Goal: Task Accomplishment & Management: Manage account settings

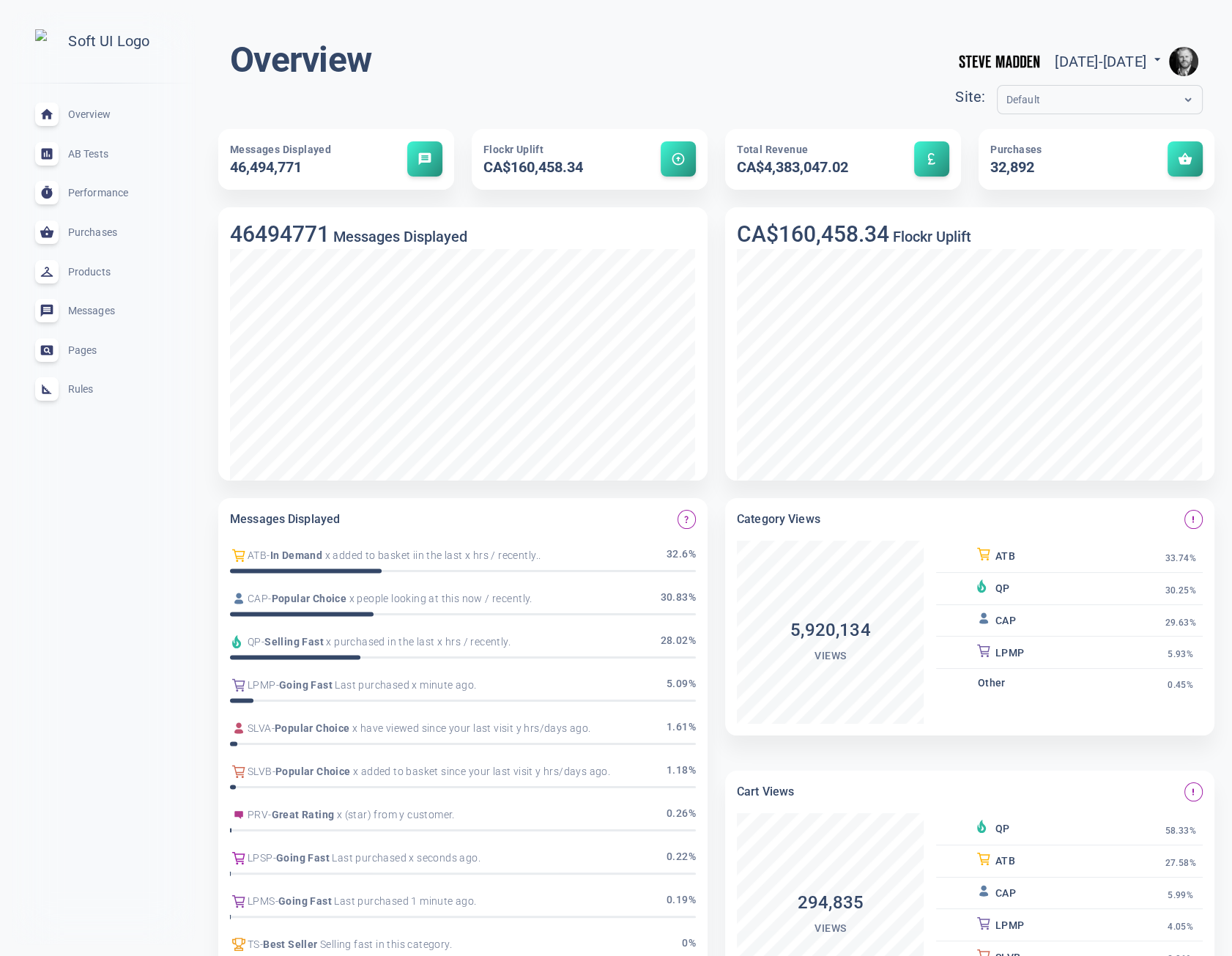
click at [95, 393] on div "Rules expand_less" at bounding box center [103, 390] width 160 height 40
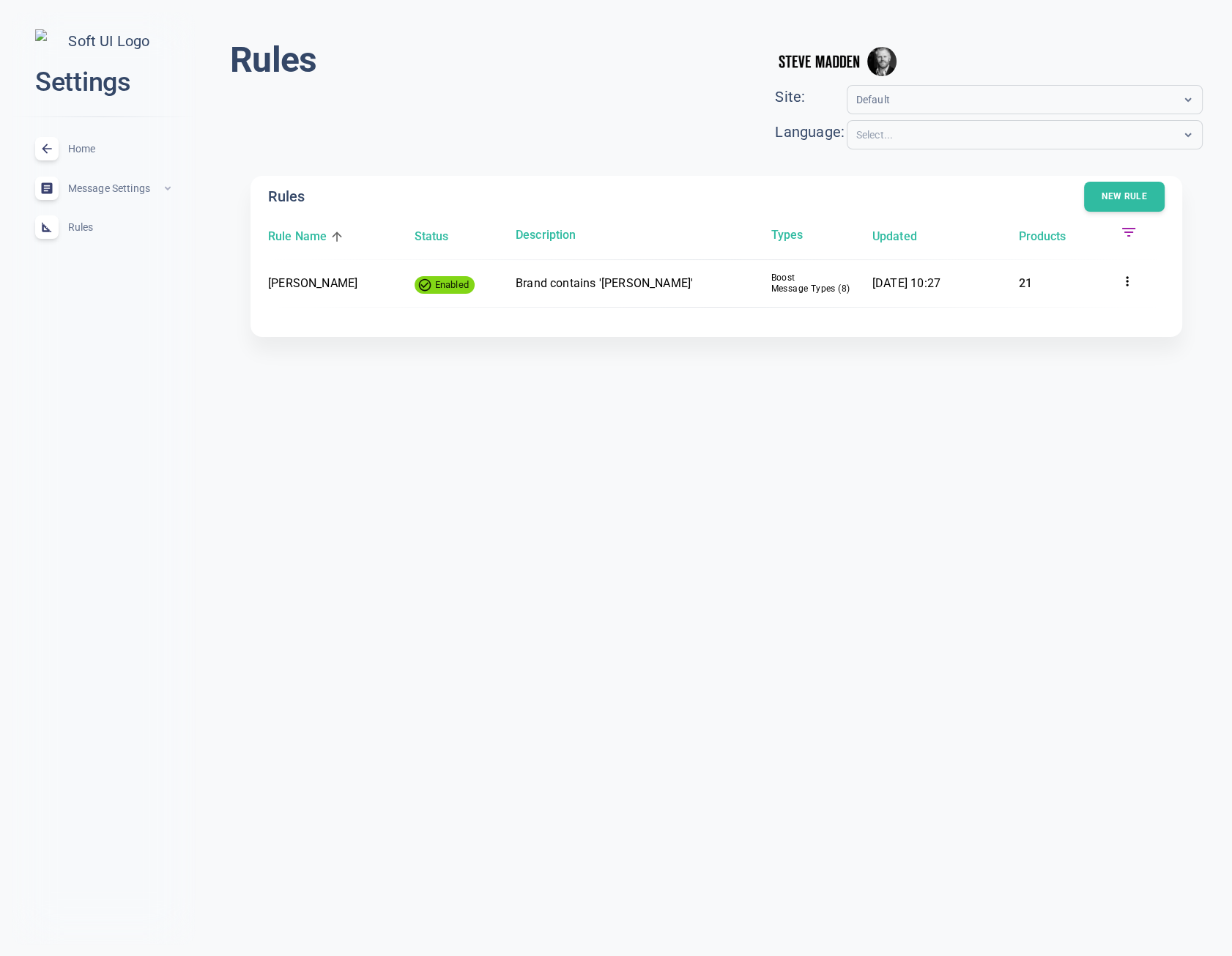
click at [896, 62] on img "button" at bounding box center [882, 61] width 29 height 29
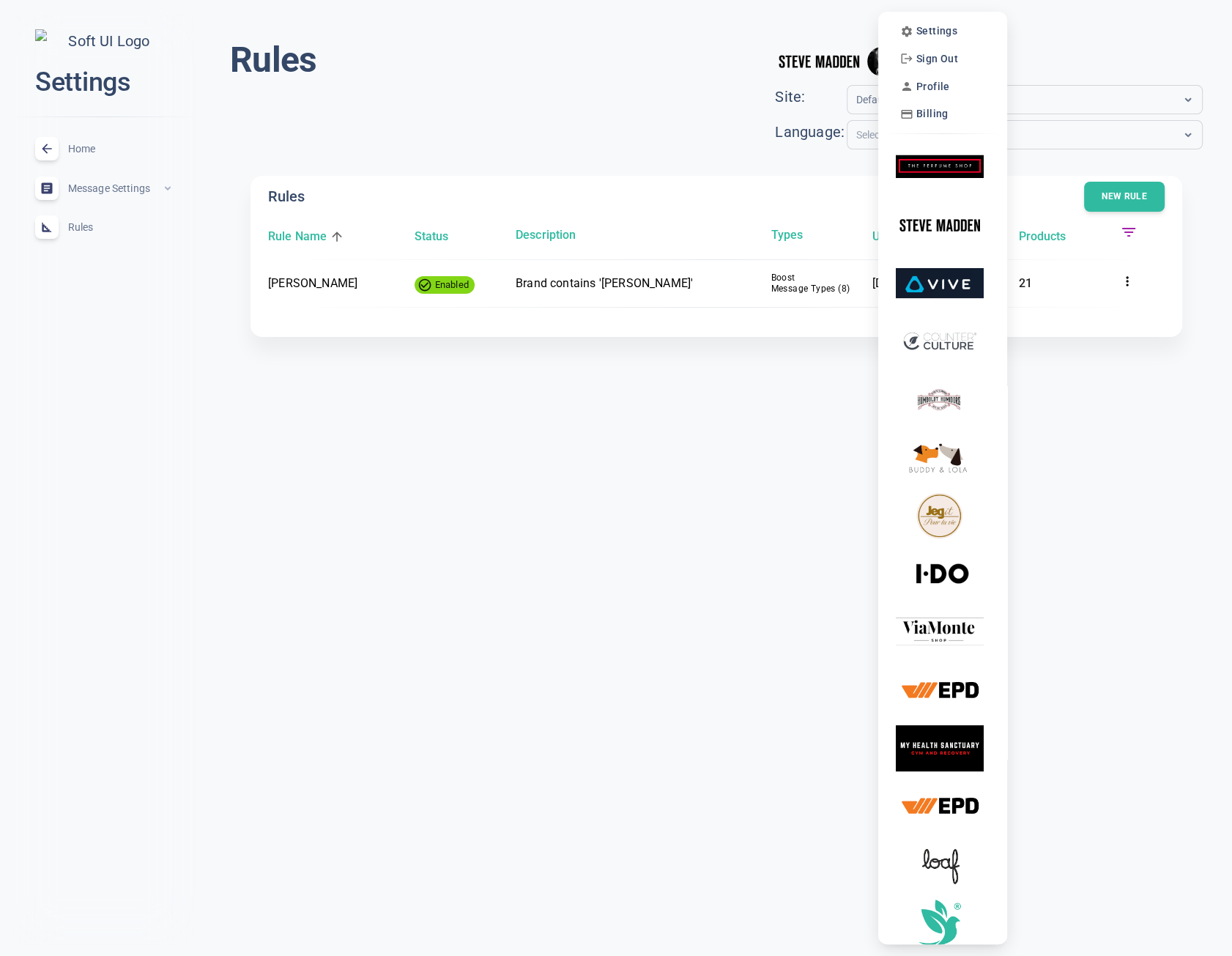
scroll to position [6, 0]
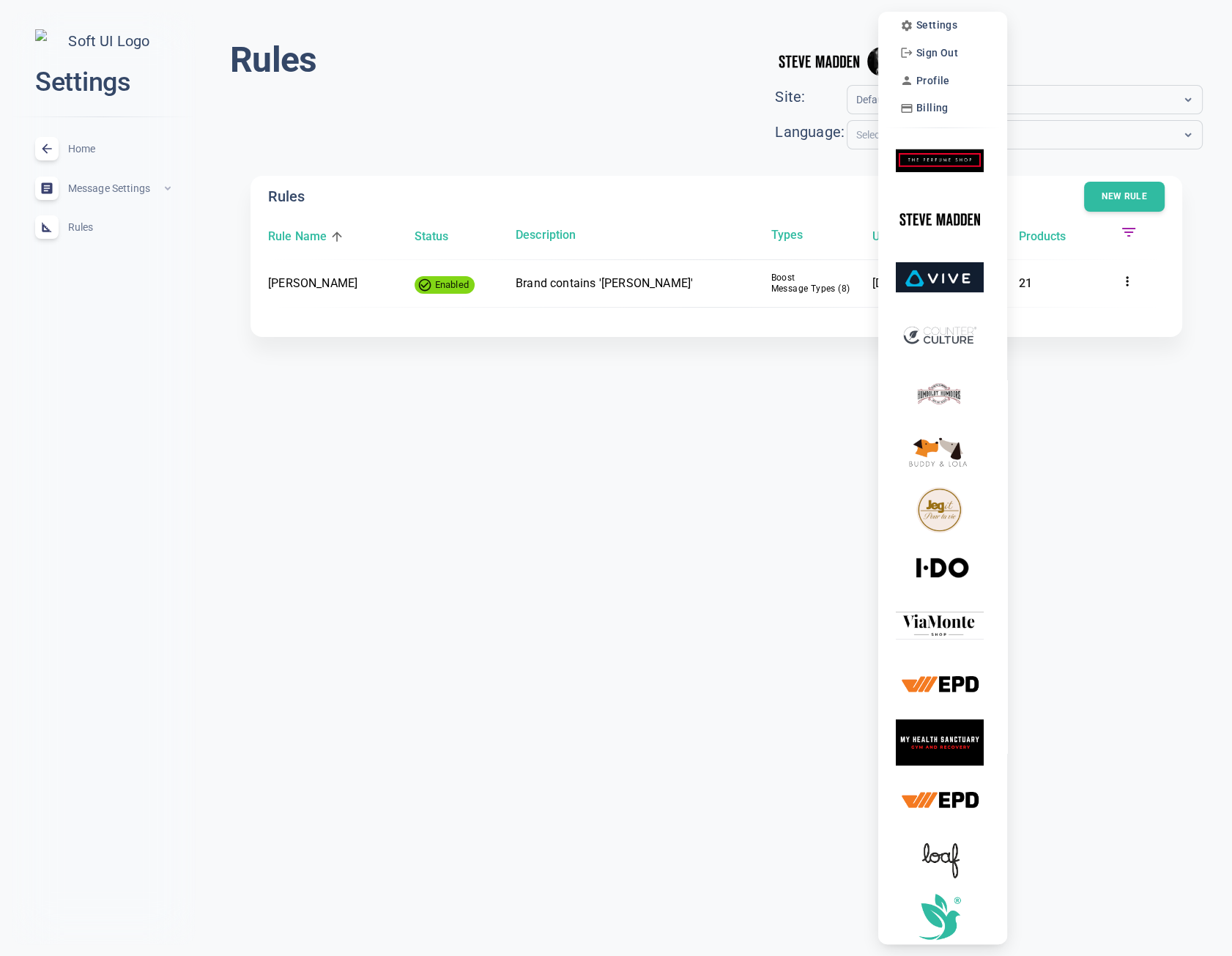
click at [666, 78] on div at bounding box center [616, 478] width 1232 height 956
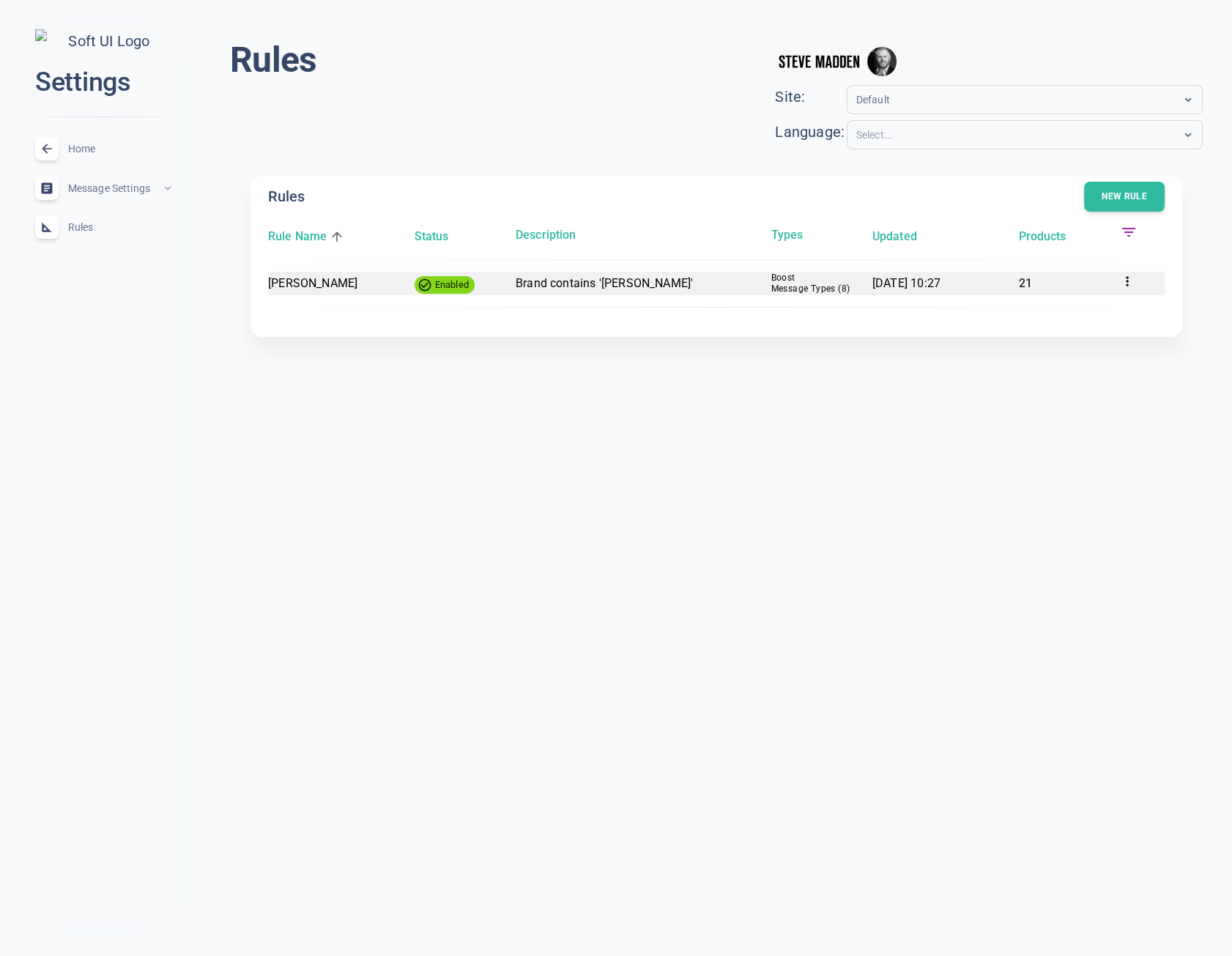
click at [1127, 281] on icon at bounding box center [1127, 281] width 2 height 9
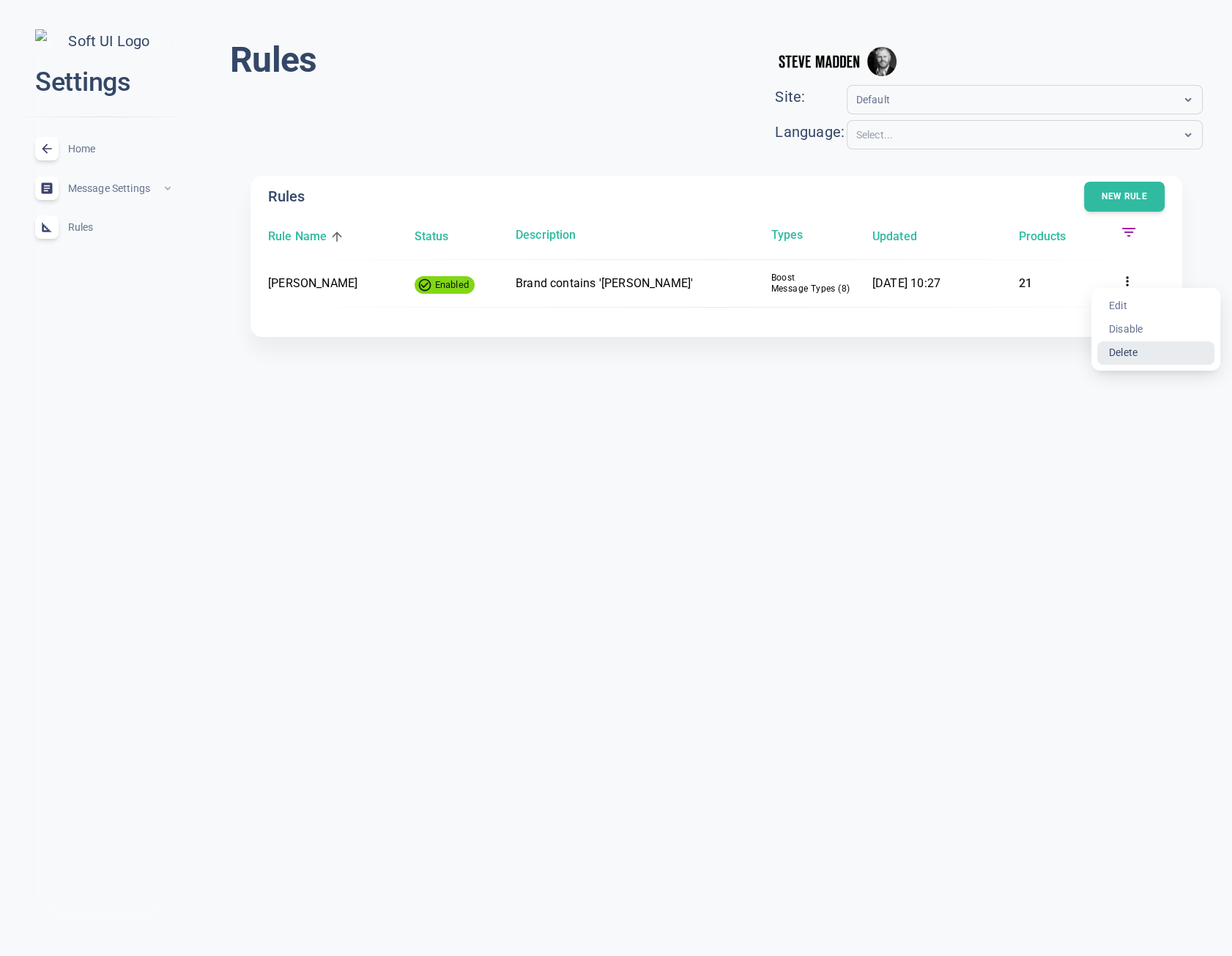
click at [1127, 354] on li "Delete" at bounding box center [1156, 353] width 118 height 24
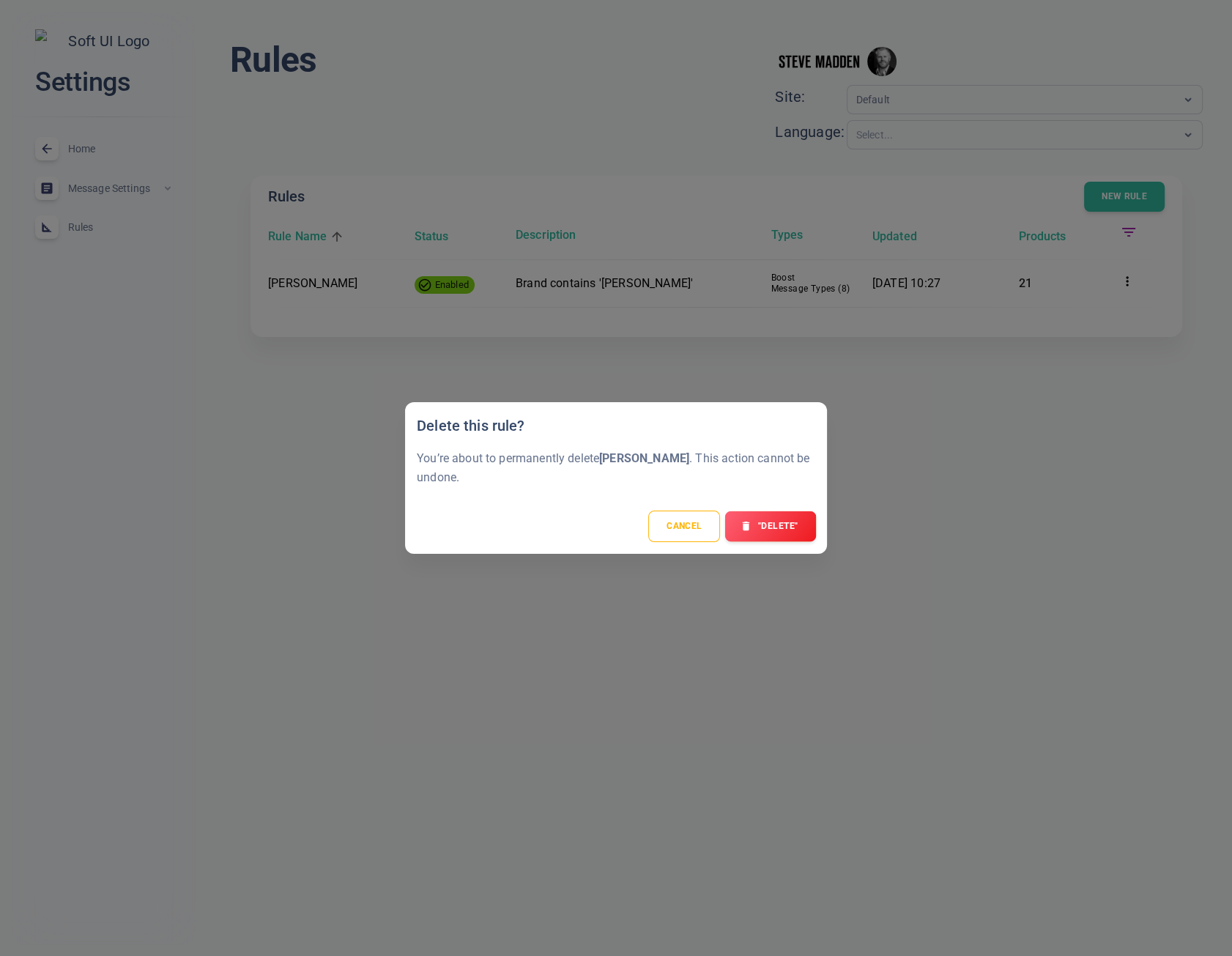
click at [760, 522] on button ""Delete"" at bounding box center [770, 527] width 91 height 31
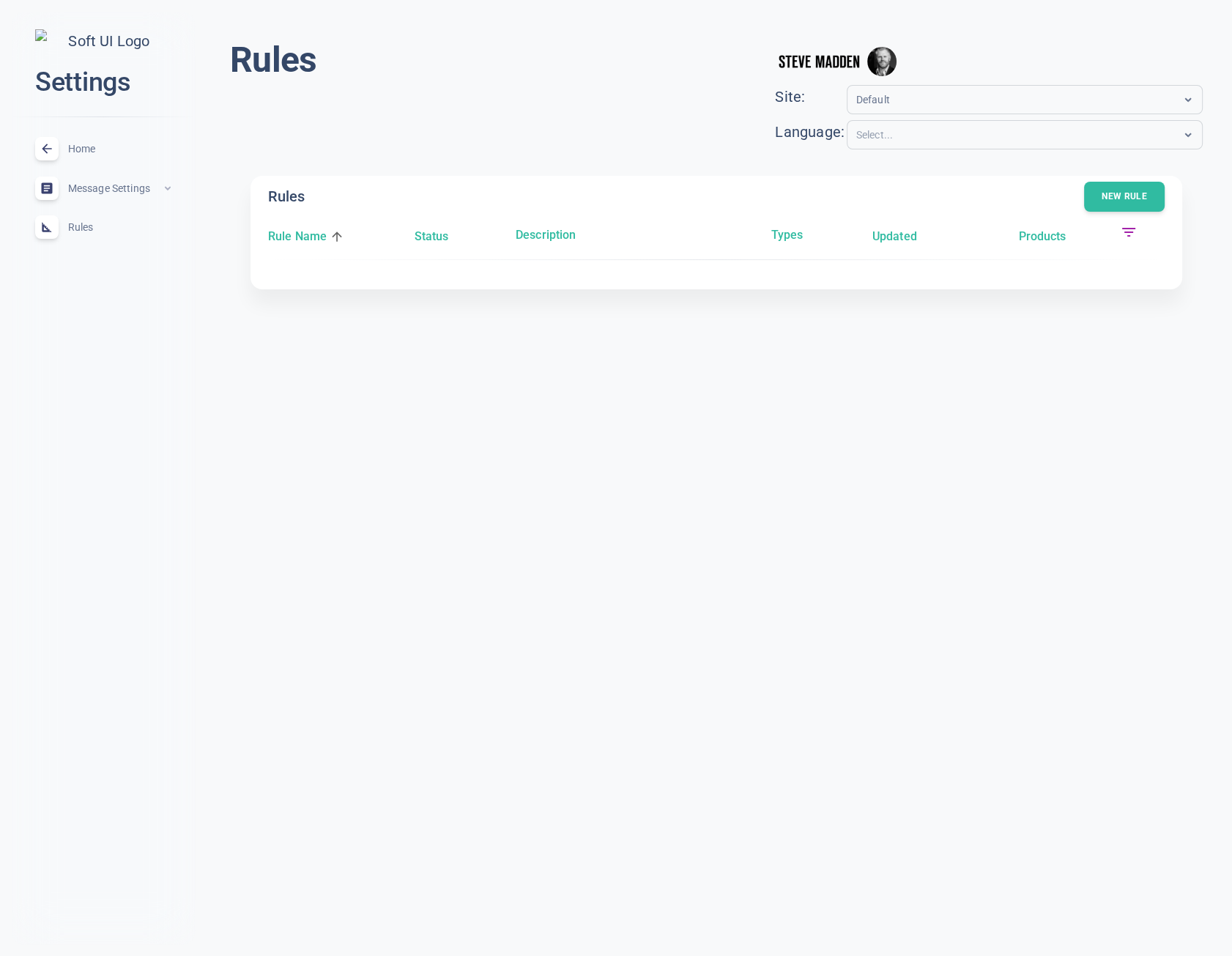
click at [81, 149] on span "Home" at bounding box center [121, 149] width 105 height 0
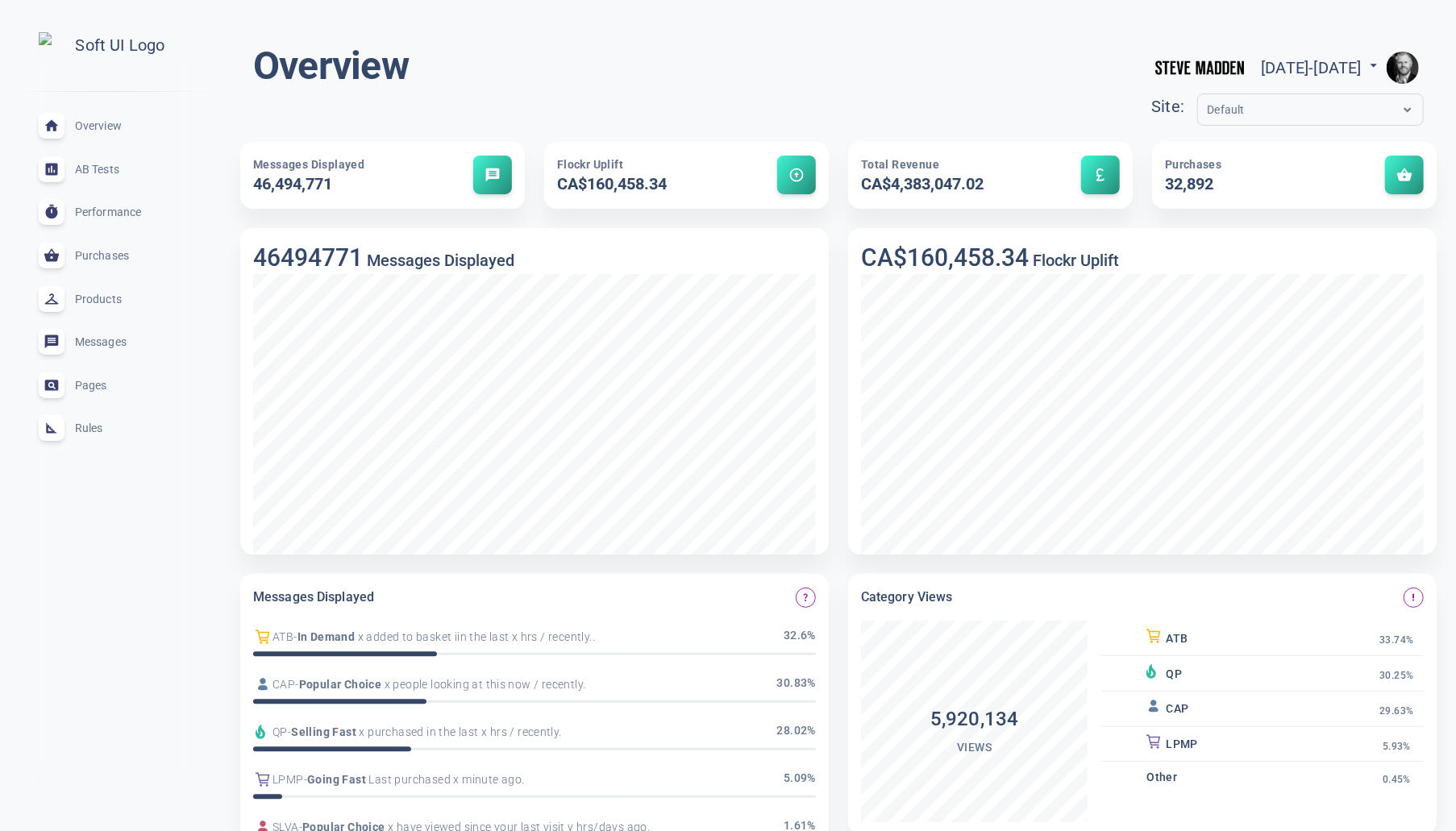
click at [941, 29] on div "Overview Sat Aug 23 2025 - Sun Sep 21 2025 menu Site: Default Messages Displaye…" at bounding box center [838, 660] width 1235 height 1294
click at [1355, 70] on img "button" at bounding box center [1402, 67] width 32 height 32
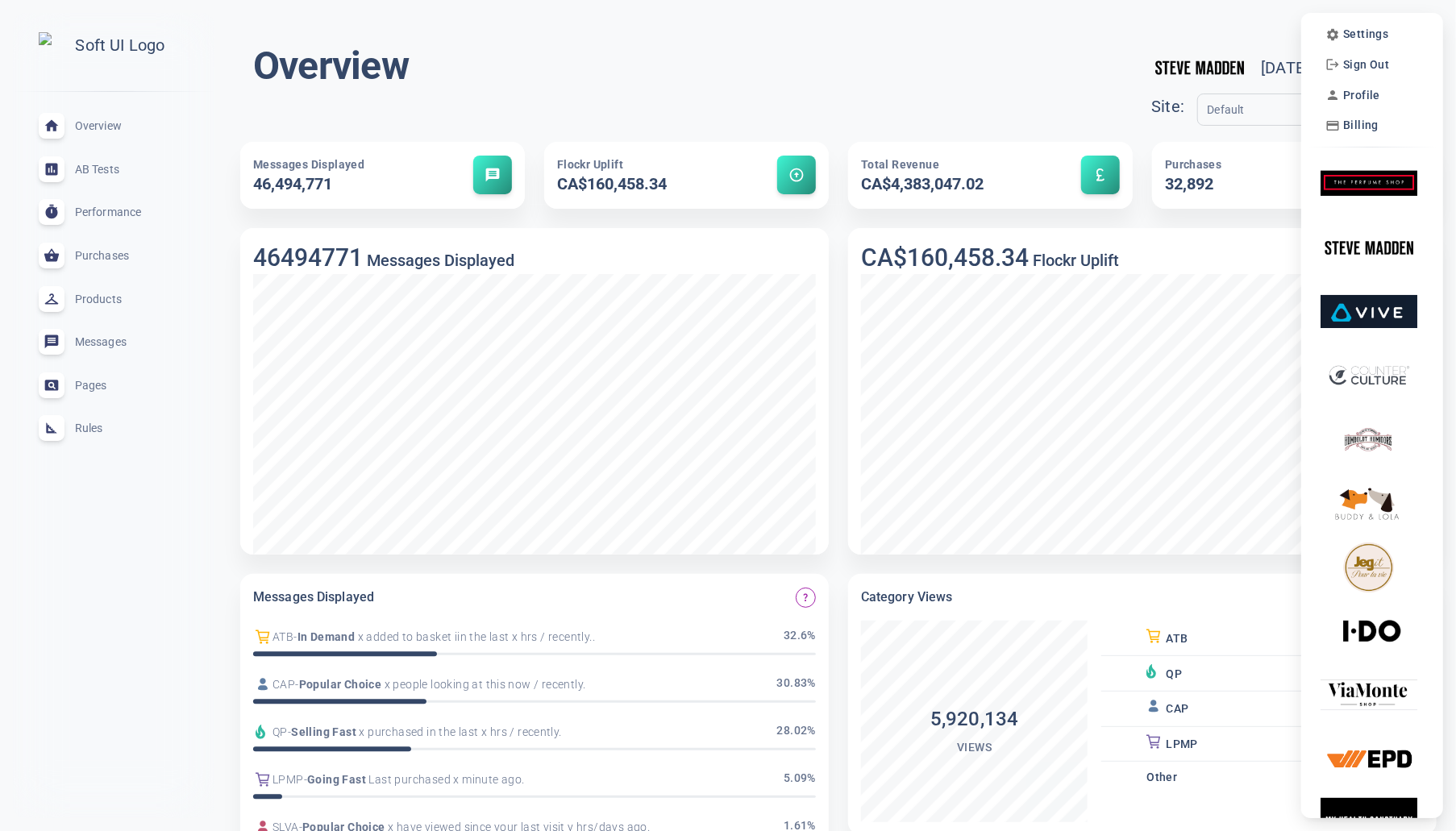
scroll to position [7, 0]
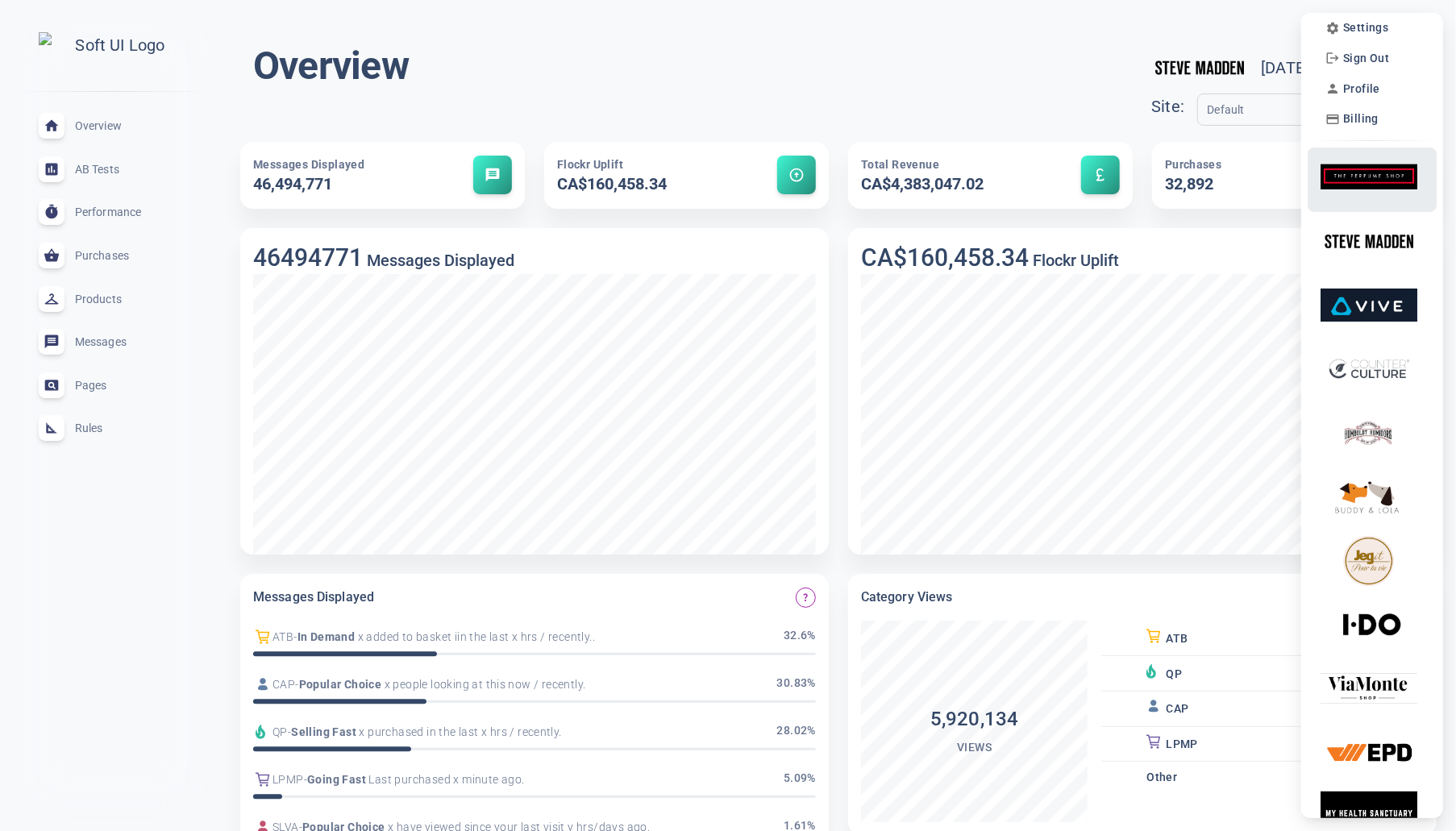
click at [1355, 189] on img at bounding box center [1369, 176] width 97 height 50
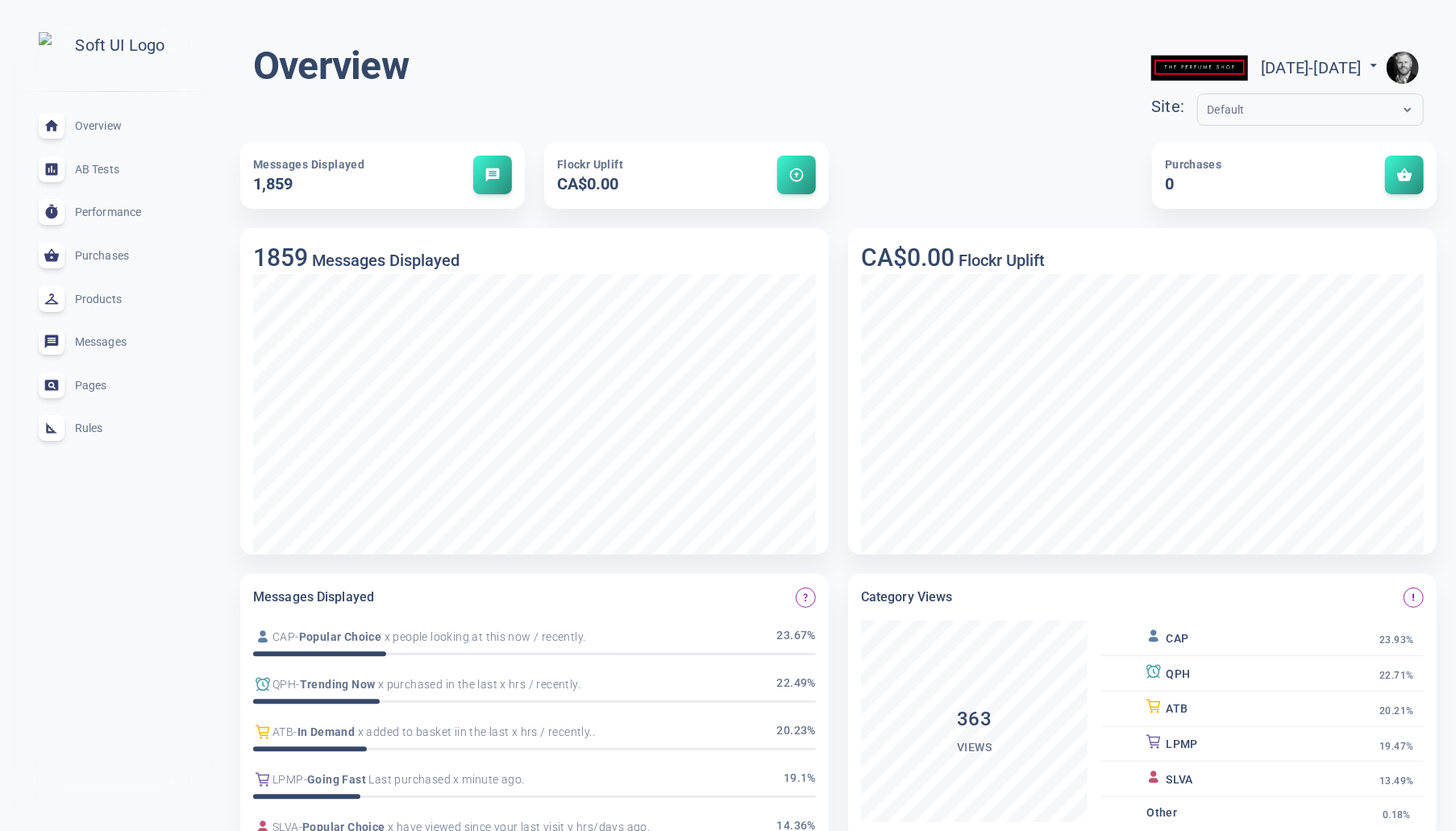
click at [1355, 65] on img "button" at bounding box center [1402, 67] width 32 height 32
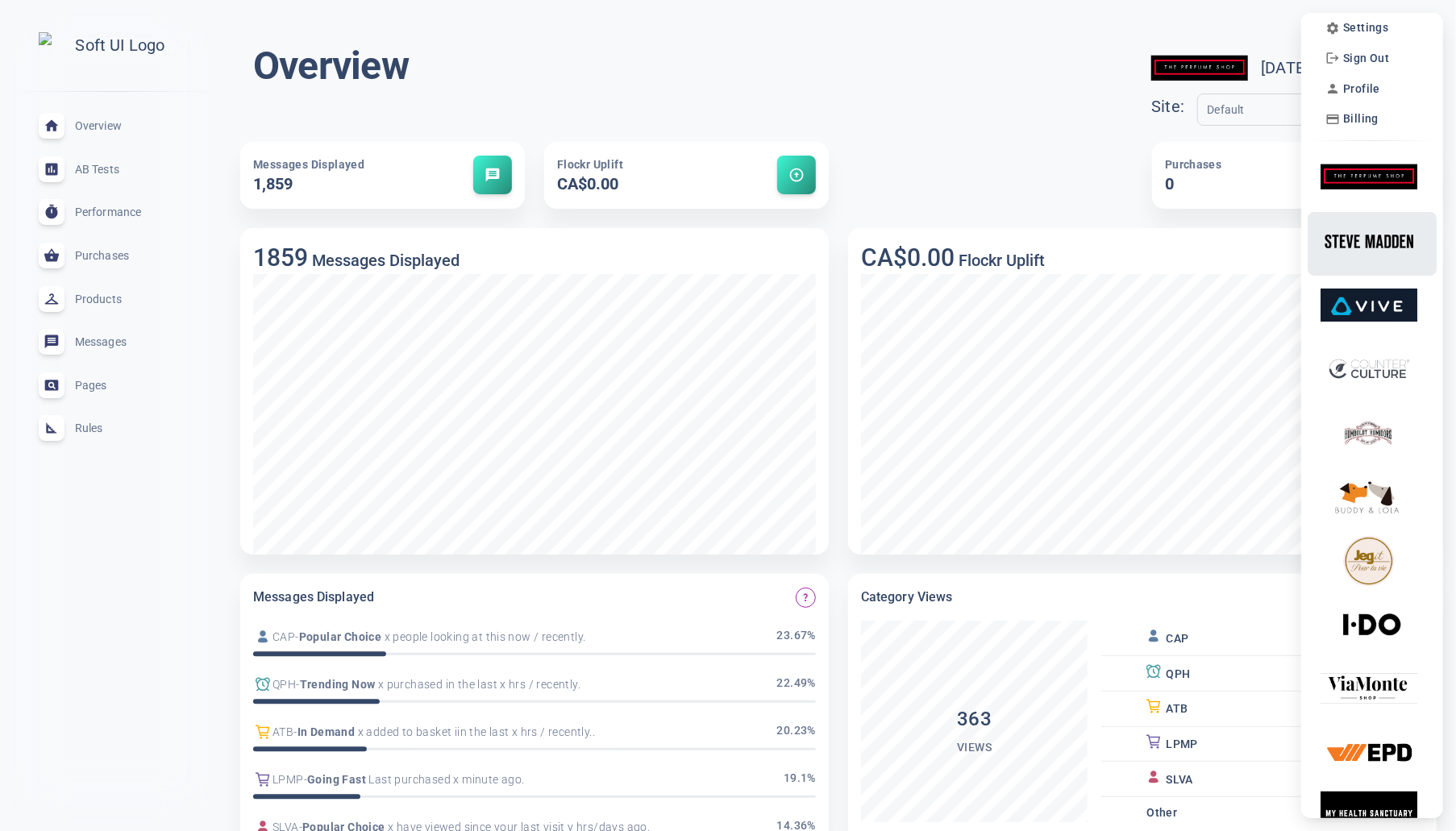
click at [1355, 249] on img at bounding box center [1369, 241] width 97 height 50
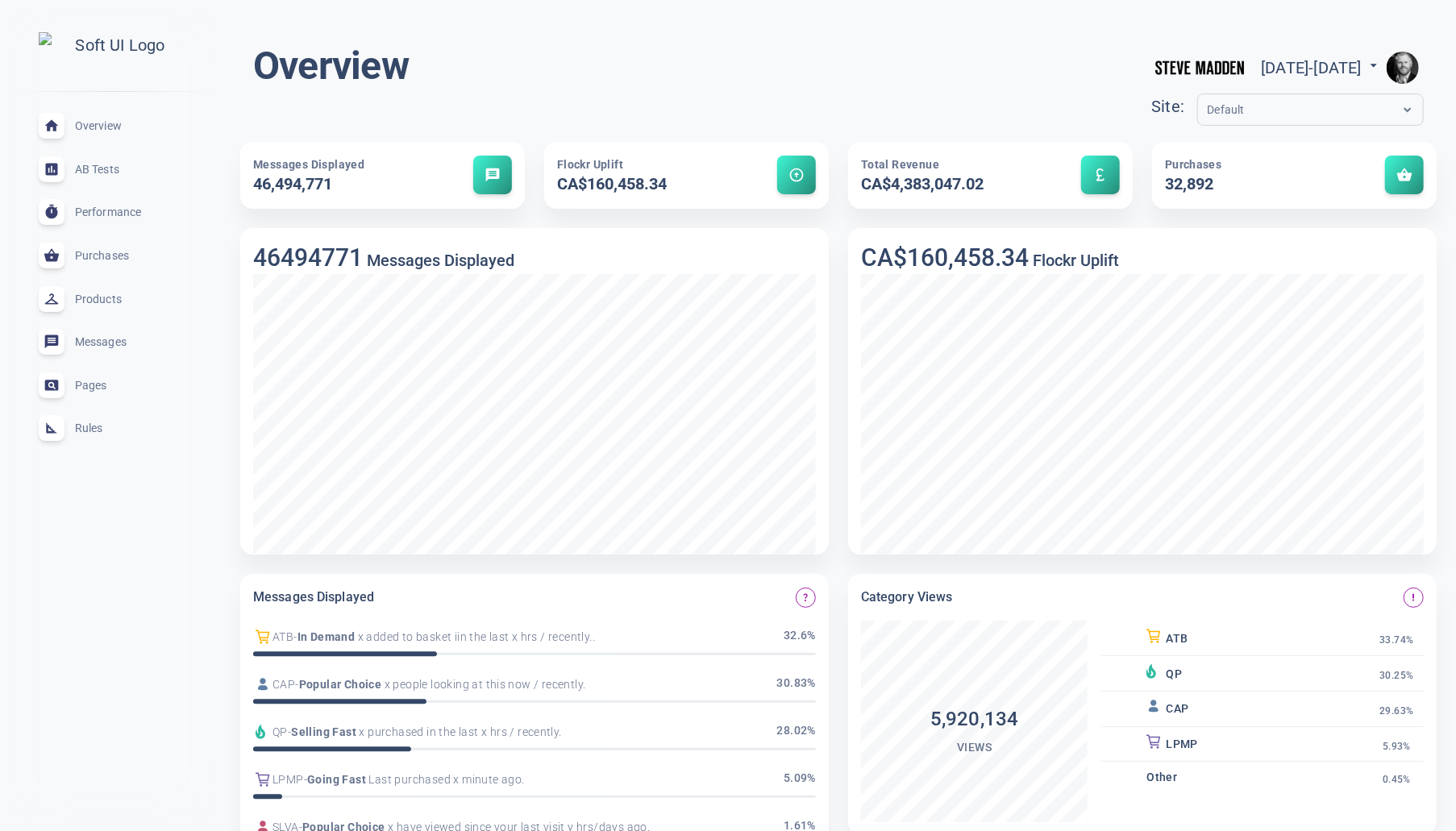
click at [1355, 64] on img "button" at bounding box center [1402, 67] width 32 height 32
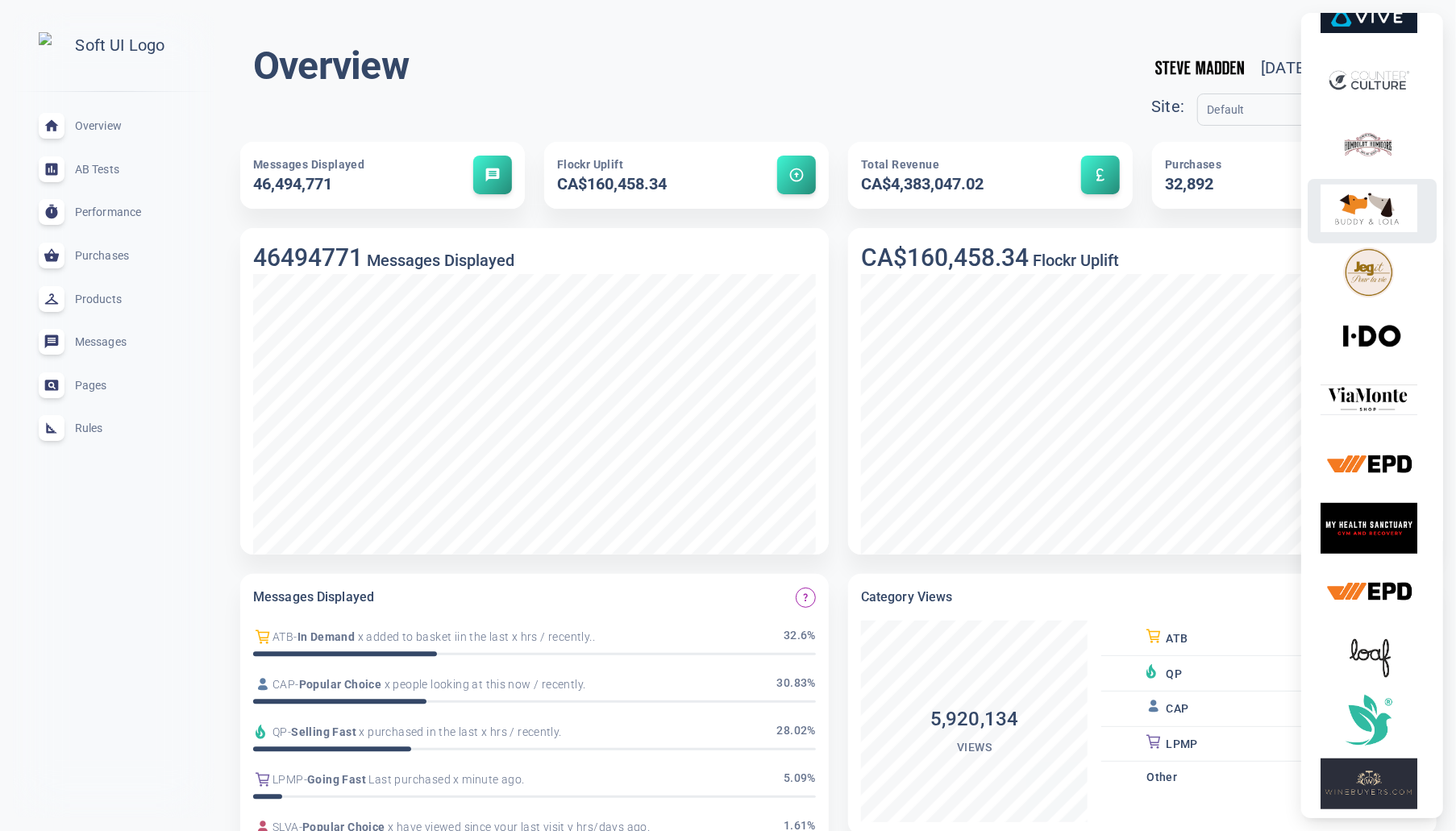
scroll to position [385, 0]
